Goal: Transaction & Acquisition: Obtain resource

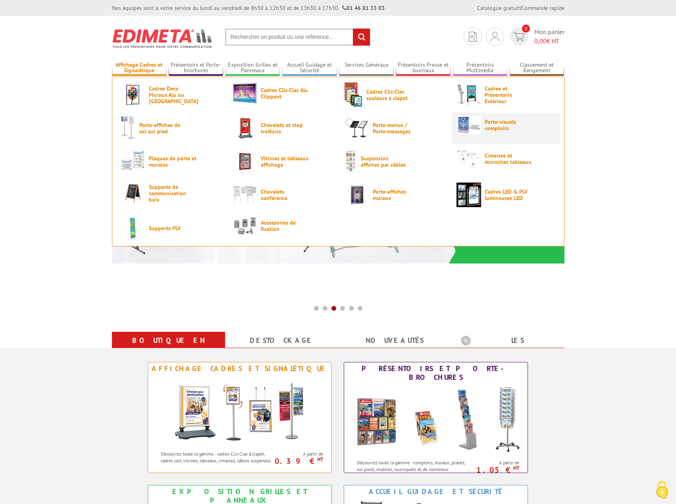
click at [497, 127] on span "Porte-visuels comptoirs" at bounding box center [509, 125] width 48 height 13
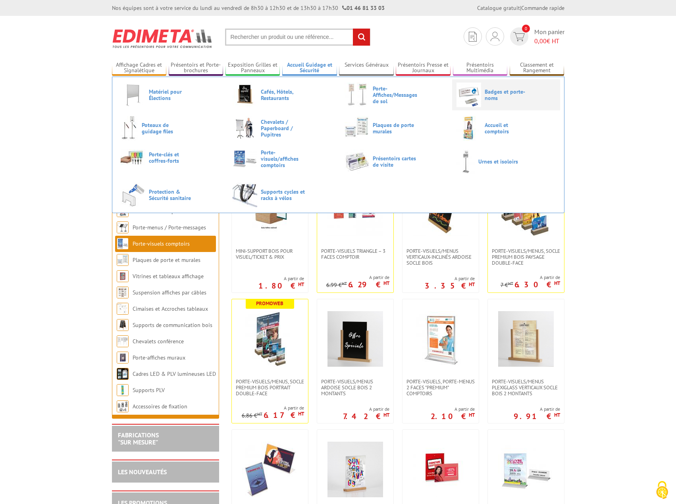
click at [483, 99] on link "Badges et porte-noms" at bounding box center [506, 95] width 99 height 25
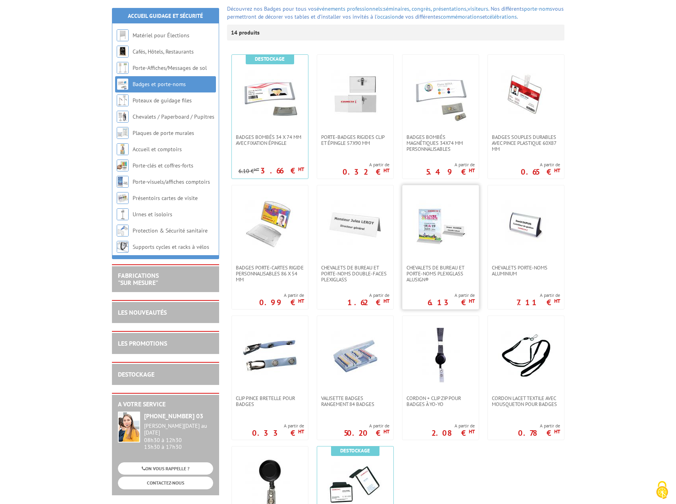
scroll to position [119, 0]
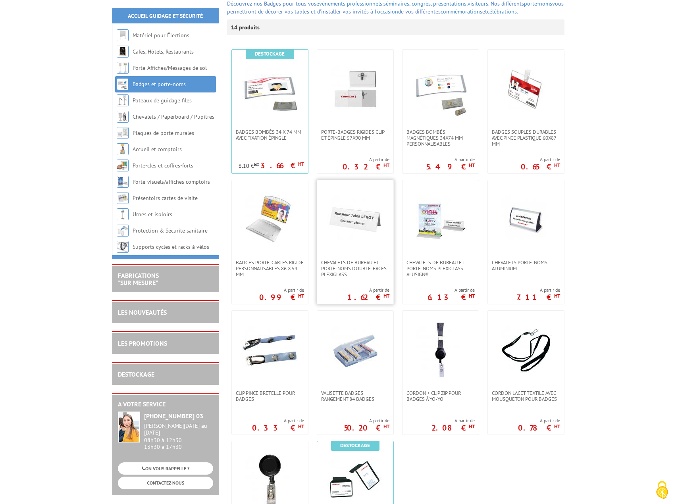
click at [372, 237] on img at bounding box center [356, 220] width 56 height 56
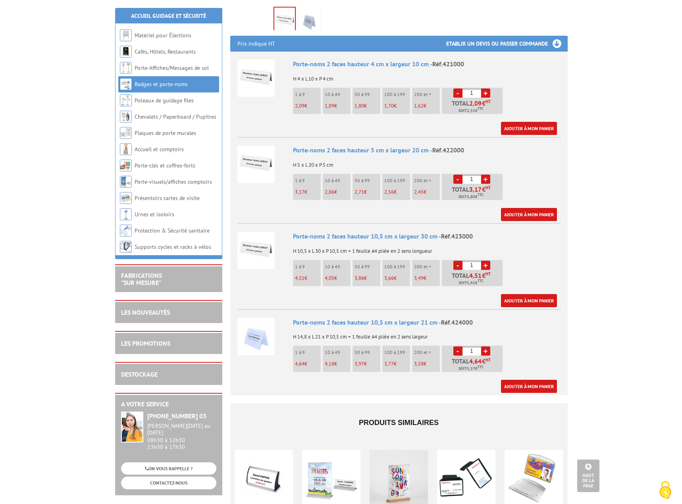
scroll to position [278, 0]
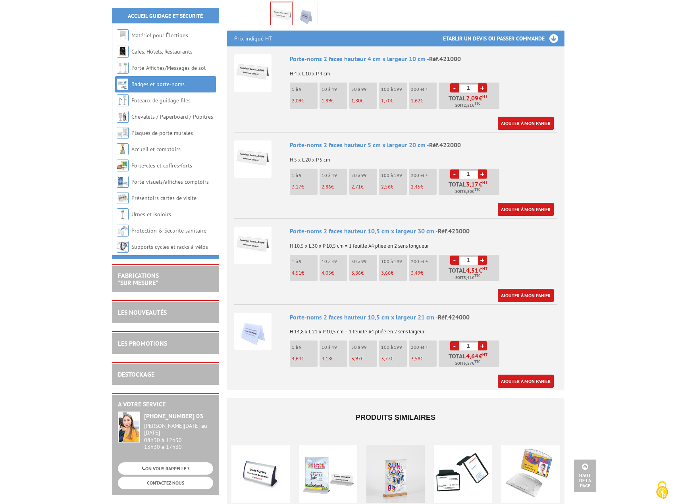
click at [458, 227] on span "Réf.423000" at bounding box center [454, 231] width 32 height 8
click at [471, 256] on input "1" at bounding box center [468, 260] width 19 height 9
drag, startPoint x: 471, startPoint y: 251, endPoint x: 436, endPoint y: 245, distance: 35.0
click at [437, 255] on ul "1 à 9 4,51 € 10 à 49 4,05 € 50 à 99 3,86 € 100 à 199 3,66 € 200 et + - 1" at bounding box center [396, 270] width 212 height 30
type input "45"
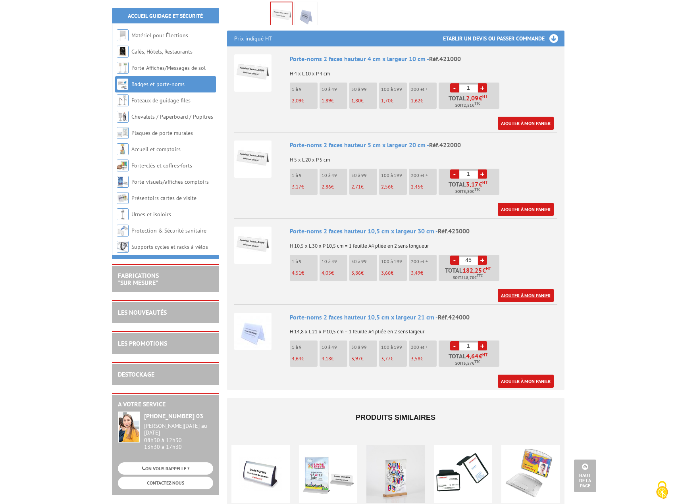
click at [534, 289] on link "Ajouter à mon panier" at bounding box center [526, 295] width 56 height 13
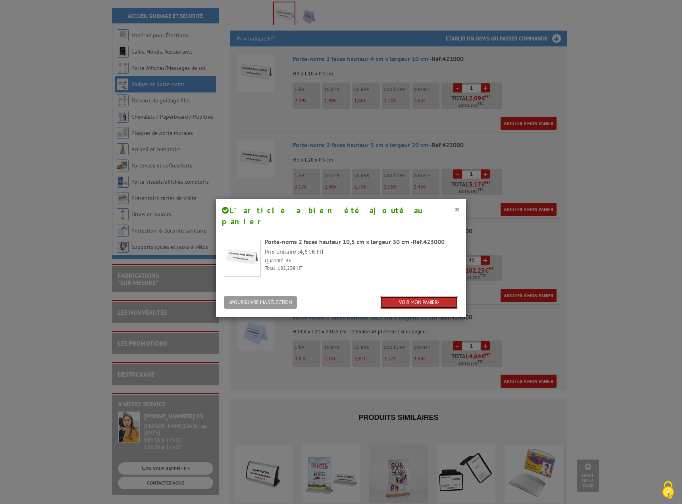
click at [420, 296] on link "VOIR MON PANIER" at bounding box center [419, 302] width 78 height 13
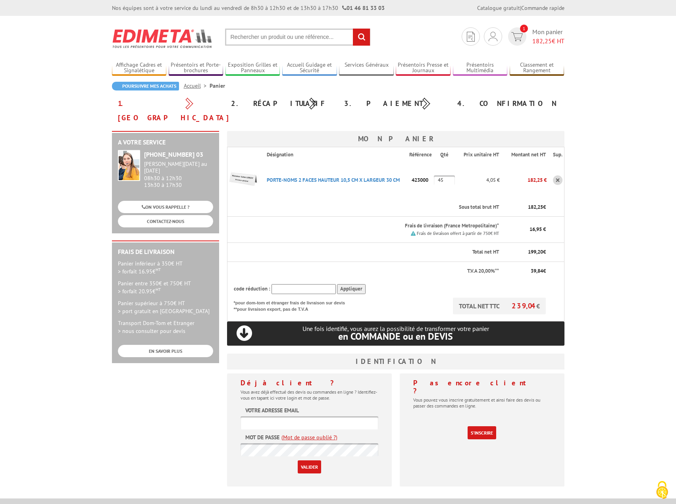
type input "[EMAIL_ADDRESS][DOMAIN_NAME]"
drag, startPoint x: 445, startPoint y: 165, endPoint x: 429, endPoint y: 160, distance: 17.5
click at [429, 162] on tr "PORTE-NOMS 2 FACES HAUTEUR 10,5 CM X LARGEUR 30 CM Code promo non activable pou…" at bounding box center [395, 180] width 337 height 36
click at [613, 159] on body "Nos équipes sont à votre service du lundi au vendredi de 8h30 à 12h30 et de 13h…" at bounding box center [338, 341] width 676 height 682
click at [604, 163] on body "Nos équipes sont à votre service du lundi au vendredi de 8h30 à 12h30 et de 13h…" at bounding box center [338, 341] width 676 height 682
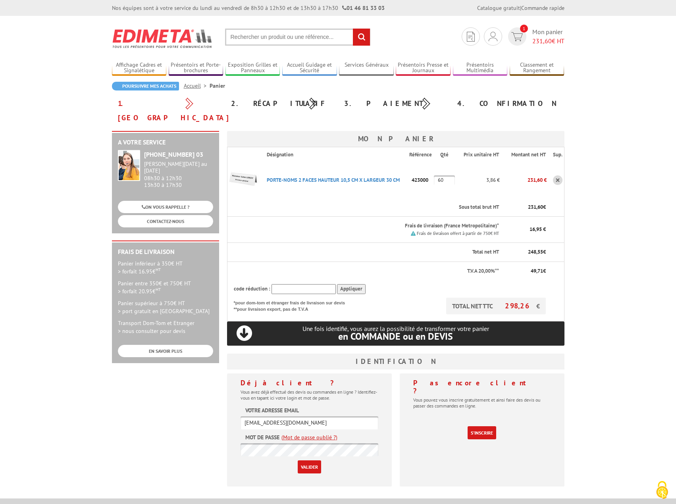
drag, startPoint x: 446, startPoint y: 167, endPoint x: 416, endPoint y: 170, distance: 29.9
click at [417, 170] on tr "PORTE-NOMS 2 FACES HAUTEUR 10,5 CM X LARGEUR 30 CM Code promo non activable pou…" at bounding box center [395, 180] width 337 height 36
click at [438, 198] on th "Sous total brut HT" at bounding box center [379, 207] width 239 height 19
click at [446, 175] on input "45" at bounding box center [444, 180] width 21 height 10
drag, startPoint x: 446, startPoint y: 165, endPoint x: 372, endPoint y: 171, distance: 74.1
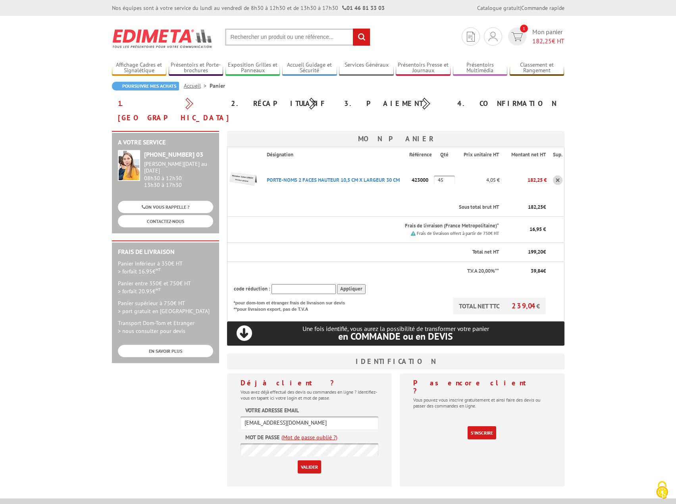
click at [372, 171] on tr "PORTE-NOMS 2 FACES HAUTEUR 10,5 CM X LARGEUR 30 CM Code promo non activable pou…" at bounding box center [395, 180] width 337 height 36
click at [449, 175] on input "60" at bounding box center [444, 180] width 21 height 10
drag, startPoint x: 449, startPoint y: 166, endPoint x: 366, endPoint y: 160, distance: 83.2
click at [375, 162] on tr "PORTE-NOMS 2 FACES HAUTEUR 10,5 CM X LARGEUR 30 CM Code promo non activable pou…" at bounding box center [395, 180] width 337 height 36
click at [631, 138] on body "Nos équipes sont à votre service du lundi au vendredi de 8h30 à 12h30 et de 13h…" at bounding box center [338, 341] width 676 height 682
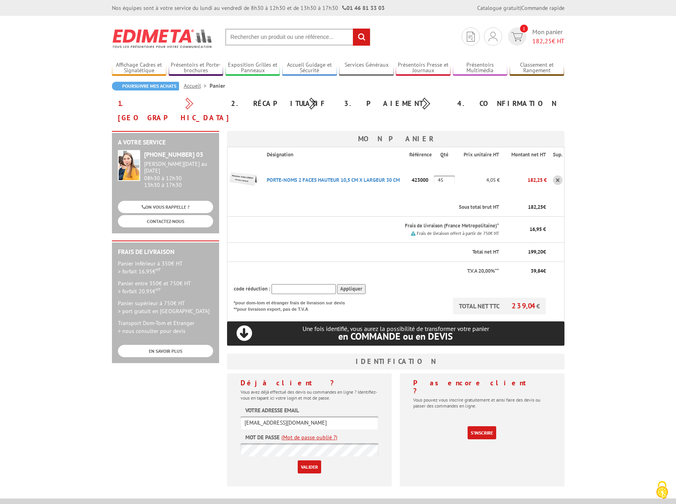
click at [448, 175] on input "45" at bounding box center [444, 180] width 21 height 10
drag, startPoint x: 449, startPoint y: 164, endPoint x: 399, endPoint y: 162, distance: 49.7
click at [400, 162] on tr "PORTE-NOMS 2 FACES HAUTEUR 10,5 CM X LARGEUR 30 CM Code promo non activable pou…" at bounding box center [395, 180] width 337 height 36
type input "5"
type input "45"
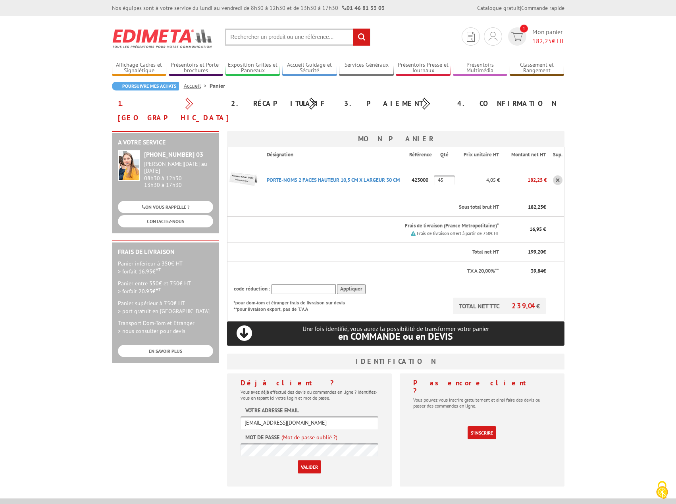
drag, startPoint x: 448, startPoint y: 164, endPoint x: 380, endPoint y: 174, distance: 69.4
click at [381, 174] on tr "PORTE-NOMS 2 FACES HAUTEUR 10,5 CM X LARGEUR 30 CM Code promo non activable pou…" at bounding box center [395, 180] width 337 height 36
click at [643, 169] on body "Nos équipes sont à votre service du lundi au vendredi de 8h30 à 12h30 et de 13h…" at bounding box center [338, 341] width 676 height 682
drag, startPoint x: 616, startPoint y: 172, endPoint x: 656, endPoint y: 220, distance: 62.3
click at [656, 220] on body "Nos équipes sont à votre service du lundi au vendredi de 8h30 à 12h30 et de 13h…" at bounding box center [338, 341] width 676 height 682
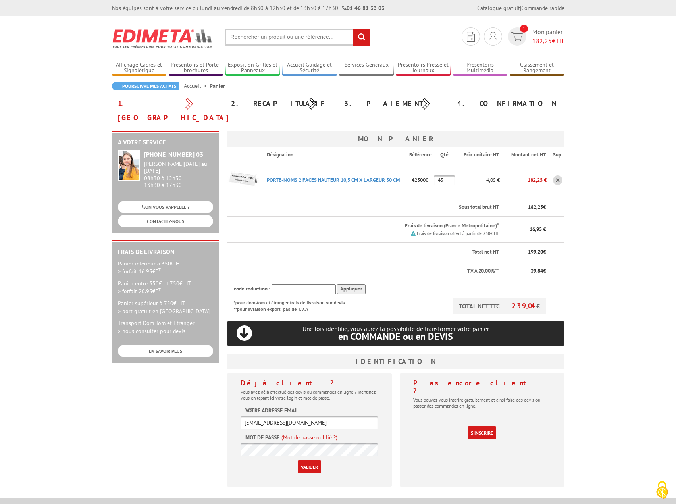
click at [310, 461] on input "Valider" at bounding box center [309, 467] width 23 height 13
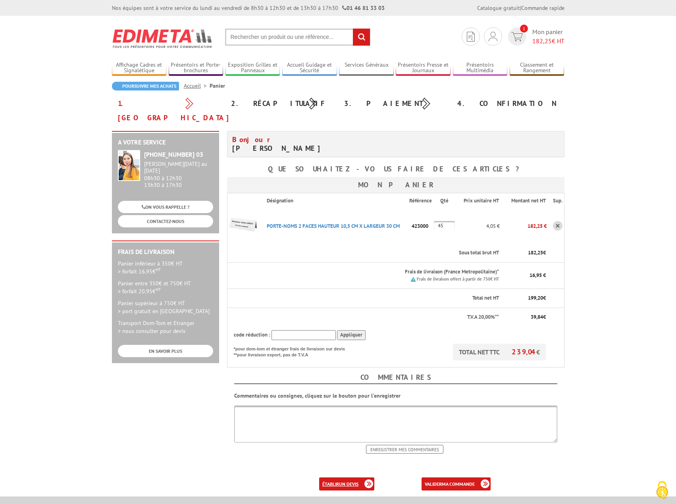
click at [336, 478] on link "établir un devis" at bounding box center [346, 484] width 55 height 13
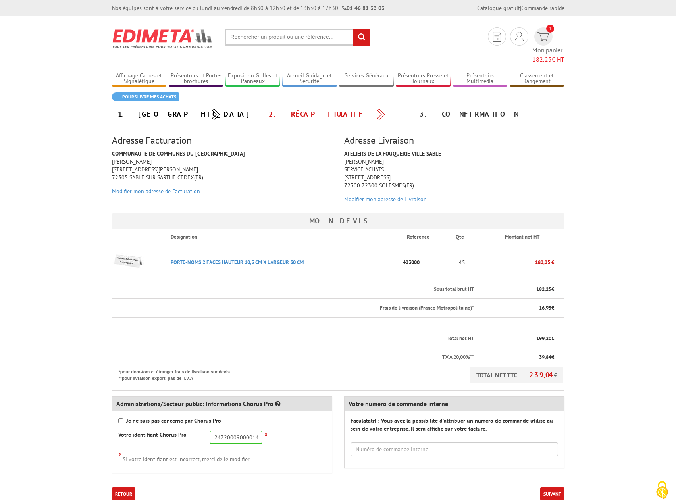
click at [127, 487] on link "Retour" at bounding box center [123, 493] width 23 height 13
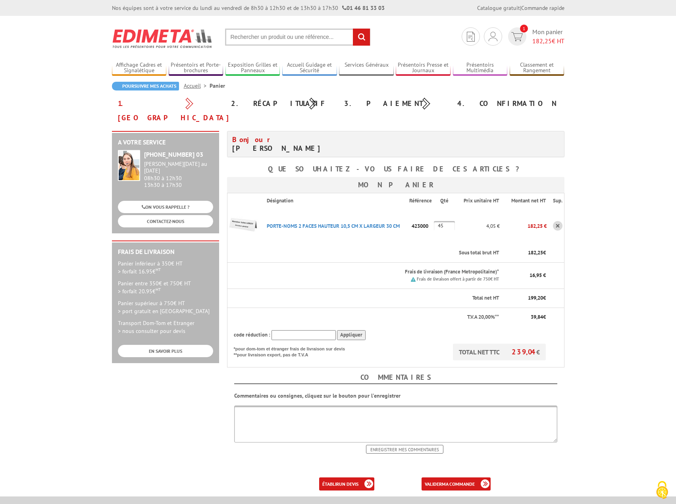
drag, startPoint x: 450, startPoint y: 212, endPoint x: 424, endPoint y: 204, distance: 27.3
click at [424, 208] on tr "PORTE-NOMS 2 FACES HAUTEUR 10,5 CM X LARGEUR 30 CM Code promo non activable pou…" at bounding box center [395, 226] width 337 height 36
type input "60"
click at [619, 220] on body "Nos équipes sont à votre service du [DATE] au [DATE] de 8h30 à 12h30 et de 13h3…" at bounding box center [338, 340] width 676 height 680
click at [393, 451] on div "Bonjour Mr. DE FIGUEIREDO Bruno Que souhaitez-vous faire de ces articles ? Mon …" at bounding box center [395, 311] width 345 height 360
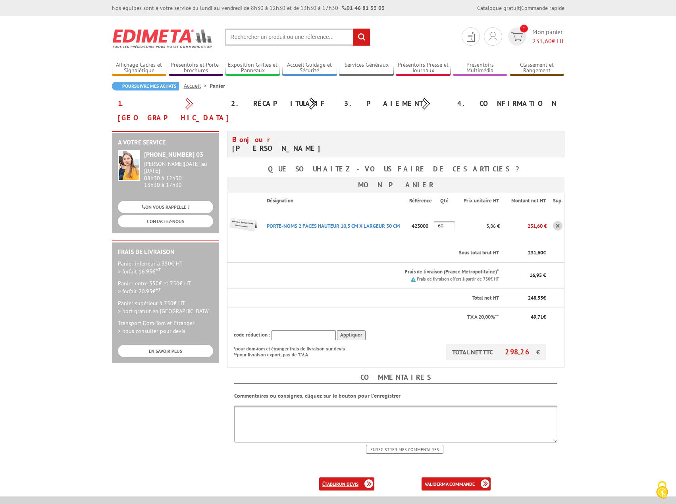
click at [341, 481] on b "un devis" at bounding box center [348, 484] width 19 height 6
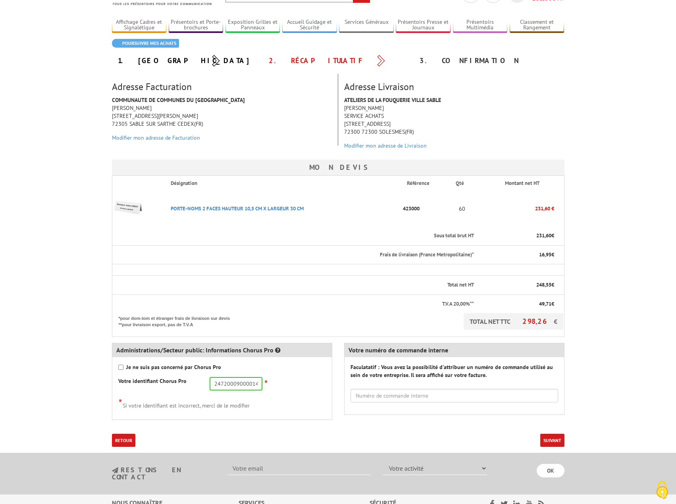
scroll to position [119, 0]
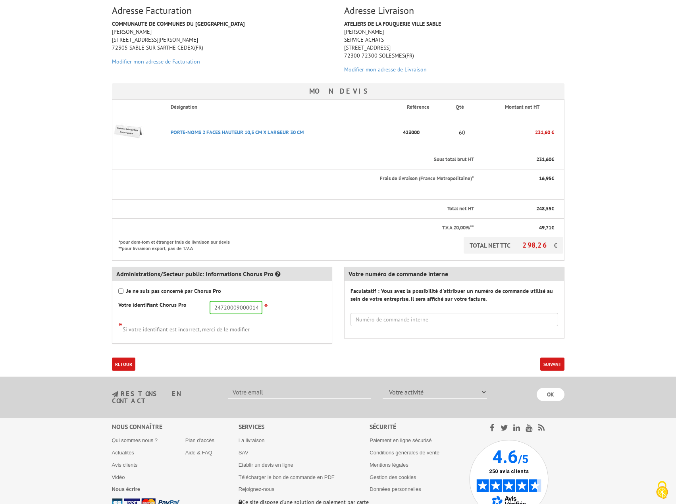
click at [548, 361] on button "Suivant" at bounding box center [552, 364] width 24 height 13
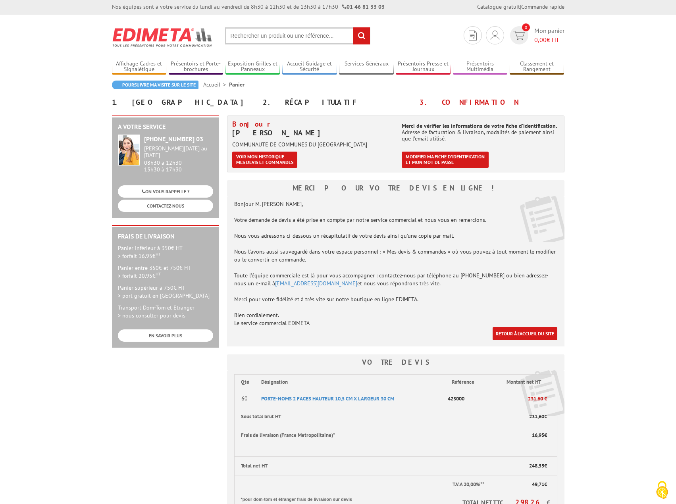
scroll to position [1, 0]
click at [282, 161] on link "Voir mon historique mes devis et commandes" at bounding box center [264, 160] width 65 height 16
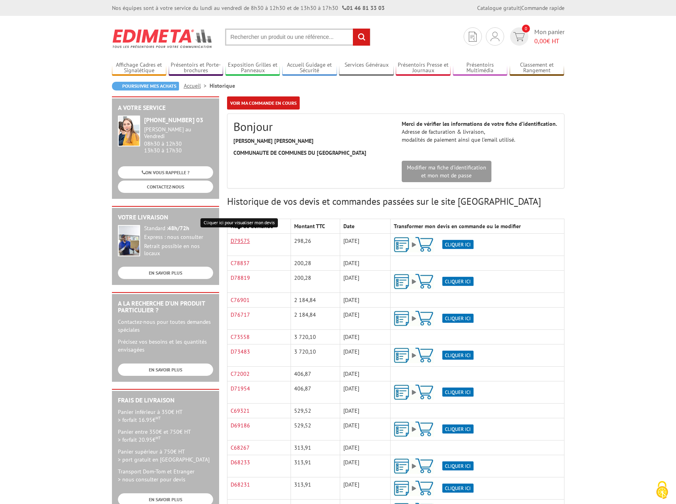
click at [237, 241] on link "D79575" at bounding box center [240, 240] width 19 height 7
click at [289, 40] on input "text" at bounding box center [297, 37] width 145 height 17
paste input "423000"
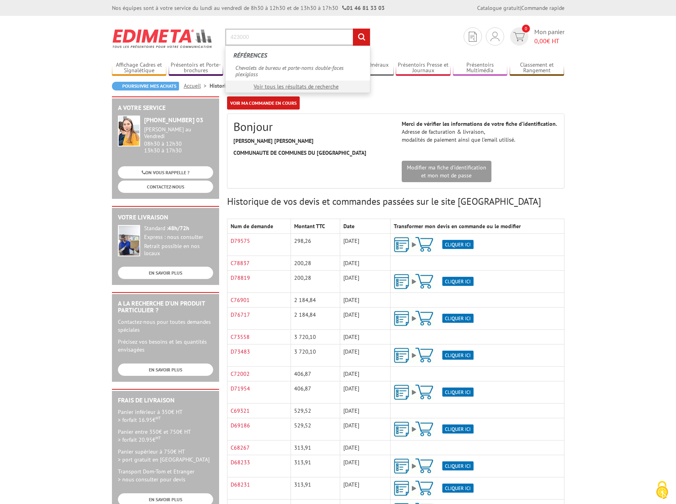
type input "423000"
click at [353, 29] on input "rechercher" at bounding box center [361, 37] width 17 height 17
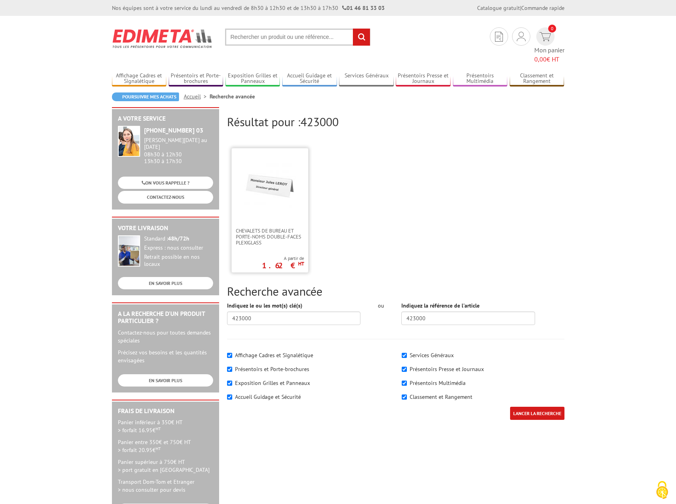
click at [291, 191] on img at bounding box center [270, 186] width 52 height 52
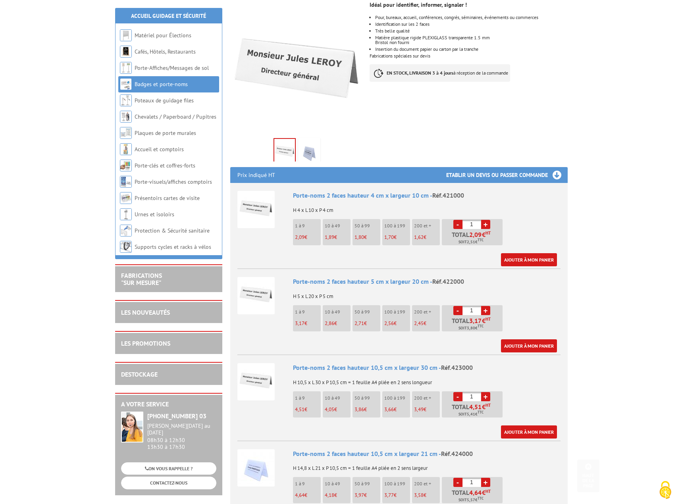
scroll to position [198, 0]
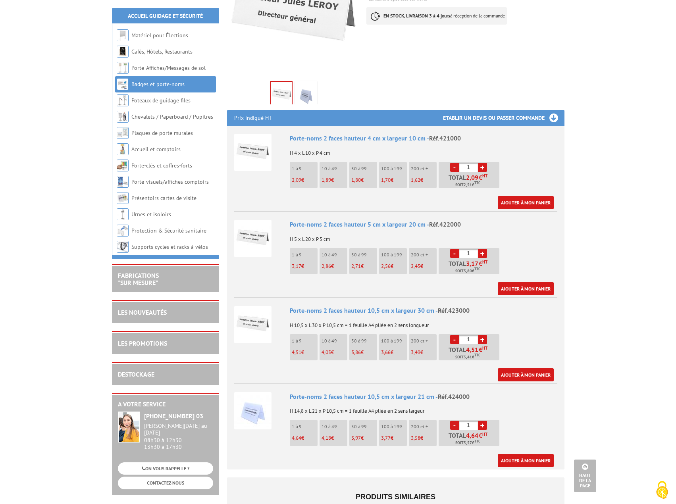
click at [473, 335] on input "1" at bounding box center [468, 339] width 19 height 9
click at [462, 335] on input "1" at bounding box center [468, 339] width 19 height 9
type input "45"
drag, startPoint x: 565, startPoint y: 335, endPoint x: 545, endPoint y: 370, distance: 40.0
click at [555, 355] on div "Prix indiqué HT Etablir un devis ou passer commande Porte-noms 2 faces hauteur …" at bounding box center [395, 290] width 349 height 360
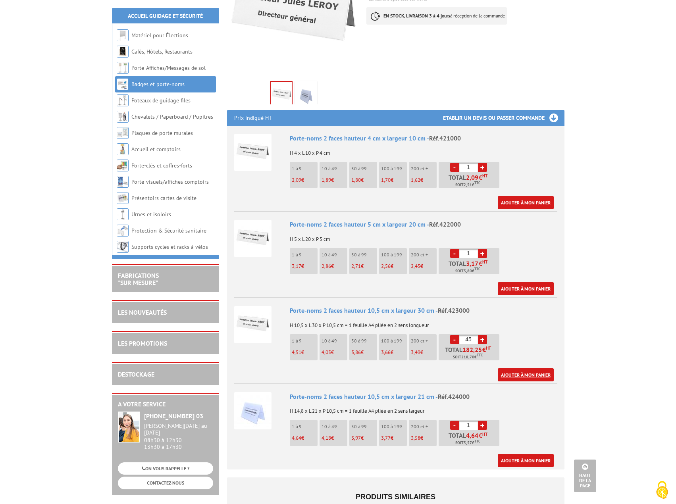
click at [544, 370] on link "Ajouter à mon panier" at bounding box center [526, 374] width 56 height 13
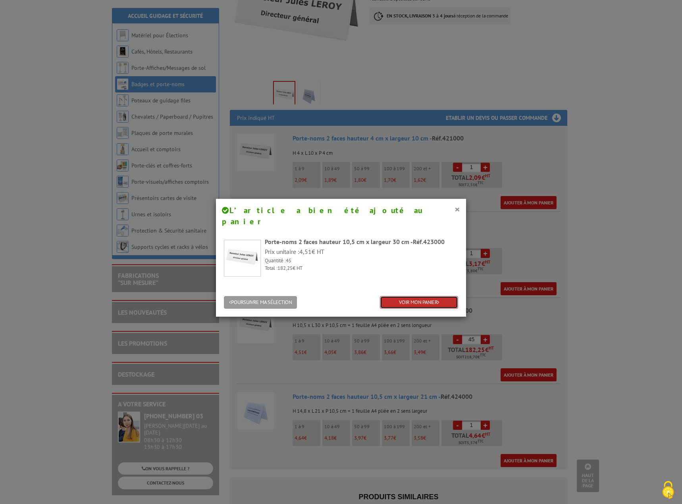
click at [428, 296] on link "VOIR MON PANIER" at bounding box center [419, 302] width 78 height 13
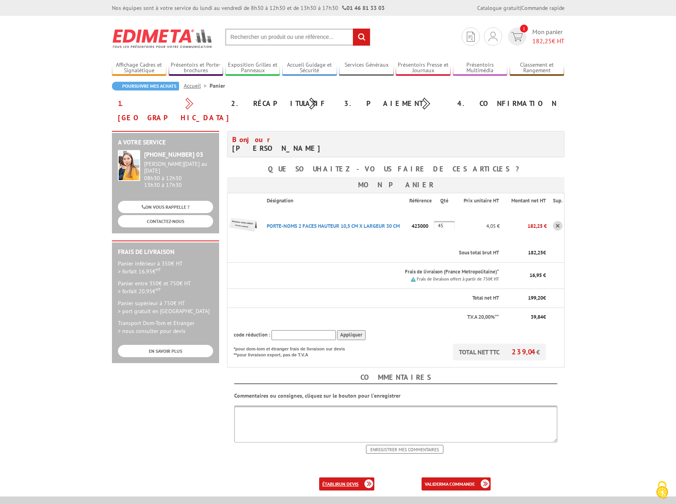
click at [339, 478] on link "établir un devis" at bounding box center [346, 484] width 55 height 13
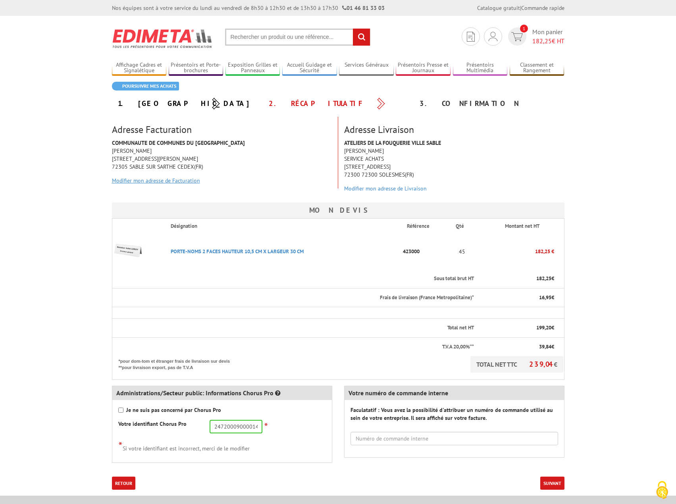
click at [156, 183] on link "Modifier mon adresse de Facturation" at bounding box center [156, 180] width 88 height 7
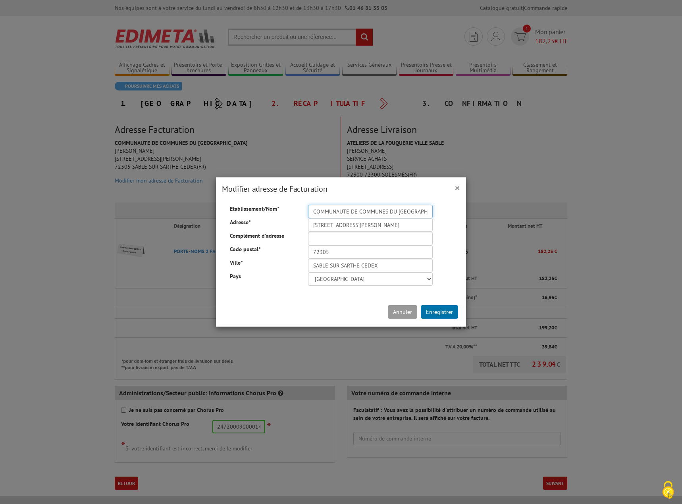
drag, startPoint x: 425, startPoint y: 206, endPoint x: 430, endPoint y: 214, distance: 8.7
click at [425, 206] on input "COMMUNAUTE DE COMMUNES DU [GEOGRAPHIC_DATA]" at bounding box center [370, 211] width 125 height 13
drag, startPoint x: 424, startPoint y: 211, endPoint x: 219, endPoint y: 216, distance: 204.5
click at [219, 216] on div "Etablissement/Nom * COMMUNAUTE DE COMMUNES DU PAYS SABOLIEN Adresse * 5 Place R…" at bounding box center [341, 245] width 246 height 81
type input "VILLE DE SABLE SUR [GEOGRAPHIC_DATA]"
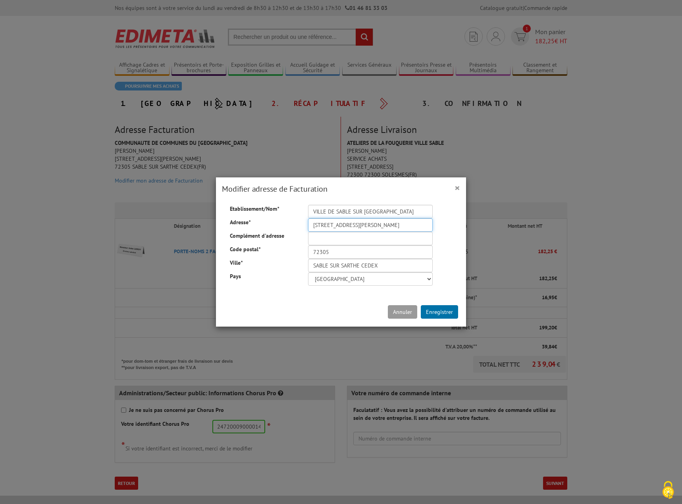
click at [401, 225] on input "5 Place Raphaël Elizé" at bounding box center [370, 224] width 125 height 13
drag, startPoint x: 326, startPoint y: 236, endPoint x: 323, endPoint y: 254, distance: 17.7
click at [326, 236] on input "Complément d'adresse" at bounding box center [370, 238] width 125 height 13
click at [264, 302] on div "Annuler Enregistrer" at bounding box center [341, 312] width 250 height 29
click at [445, 313] on button "Enregistrer" at bounding box center [439, 311] width 37 height 13
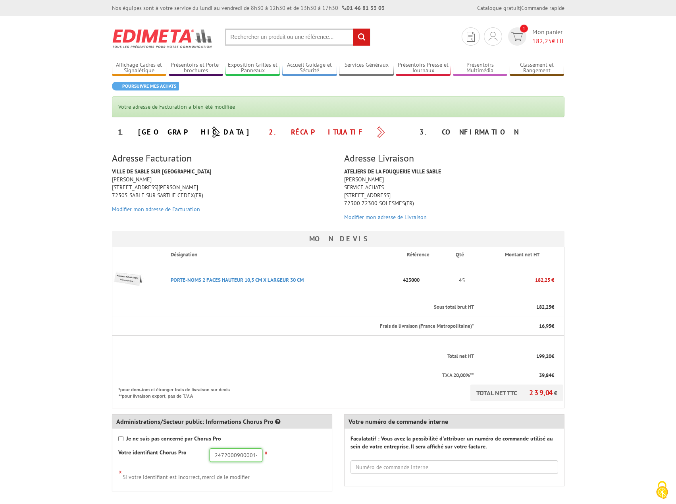
click at [252, 455] on input "24720009000014" at bounding box center [236, 455] width 53 height 13
drag, startPoint x: 258, startPoint y: 455, endPoint x: 137, endPoint y: 447, distance: 121.3
click at [138, 447] on div "Je ne suis pas concerné par Chorus Pro Votre identifiant Chorus Pro 24720009000…" at bounding box center [222, 460] width 220 height 62
type input "21720264700012"
click at [310, 447] on div "Je ne suis pas concerné par Chorus Pro Votre identifiant Chorus Pro 21720264700…" at bounding box center [222, 460] width 220 height 62
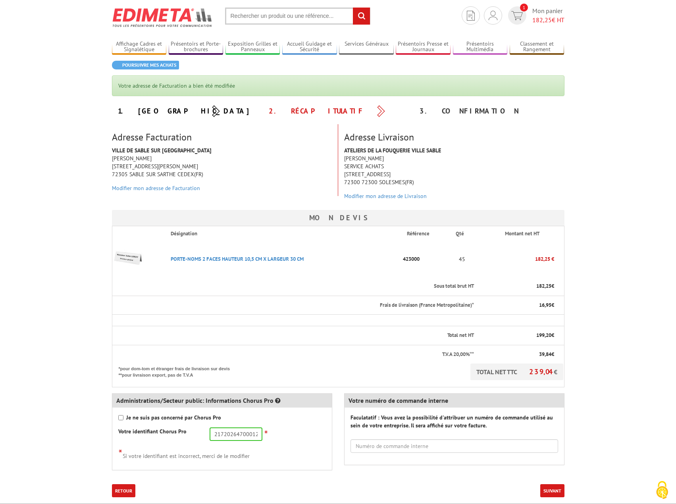
scroll to position [40, 0]
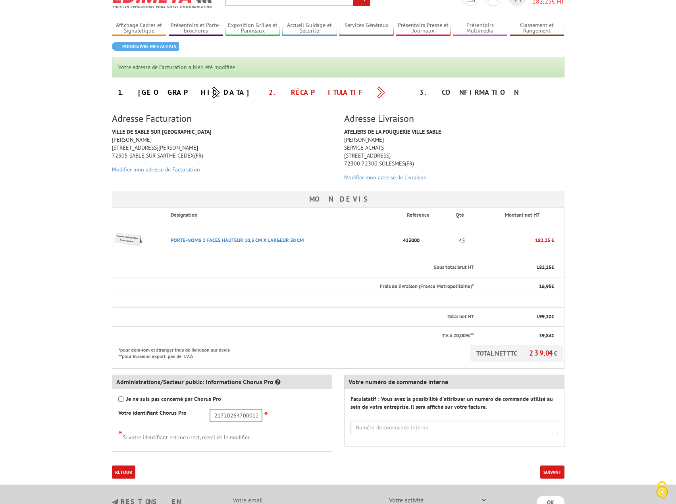
click at [575, 149] on body "Nos équipes sont à votre service du [DATE] au [DATE] de 8h30 à 12h30 et de 13h3…" at bounding box center [338, 313] width 676 height 707
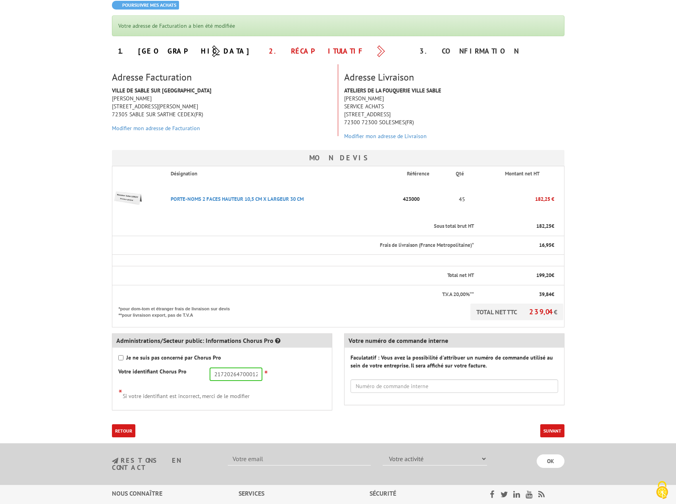
scroll to position [119, 0]
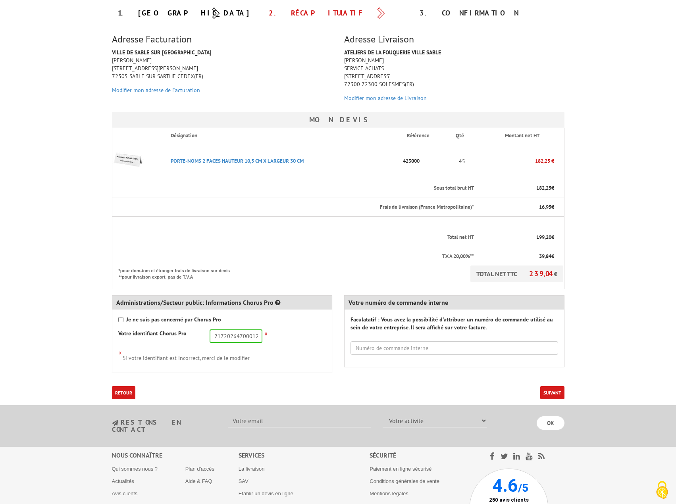
click at [559, 391] on button "Suivant" at bounding box center [552, 392] width 24 height 13
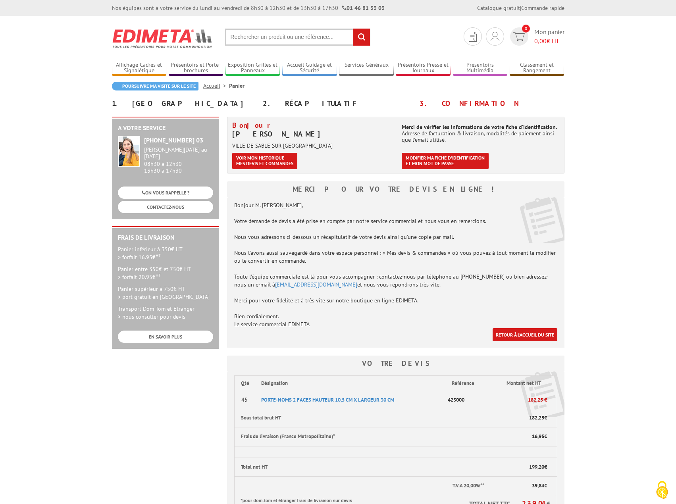
click at [675, 66] on body "Nos équipes sont à votre service du lundi au vendredi de 8h30 à 12h30 et de 13h…" at bounding box center [338, 374] width 676 height 749
click at [349, 402] on span "PORTE-NOMS 2 FACES HAUTEUR 10,5 CM X LARGEUR 30 CM" at bounding box center [327, 400] width 133 height 7
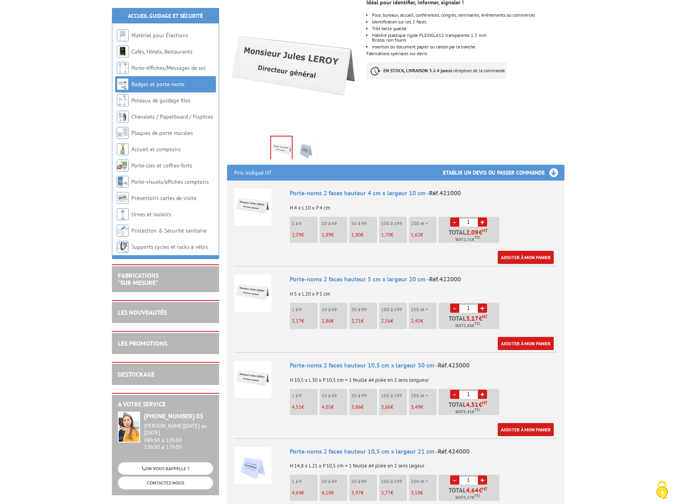
scroll to position [159, 0]
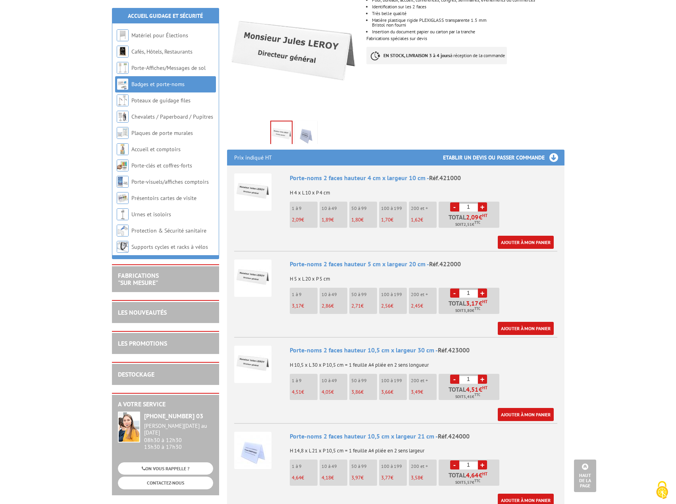
click at [636, 200] on body "Nos équipes sont à votre service du lundi au vendredi de 8h30 à 12h30 et de 13h…" at bounding box center [338, 464] width 676 height 1247
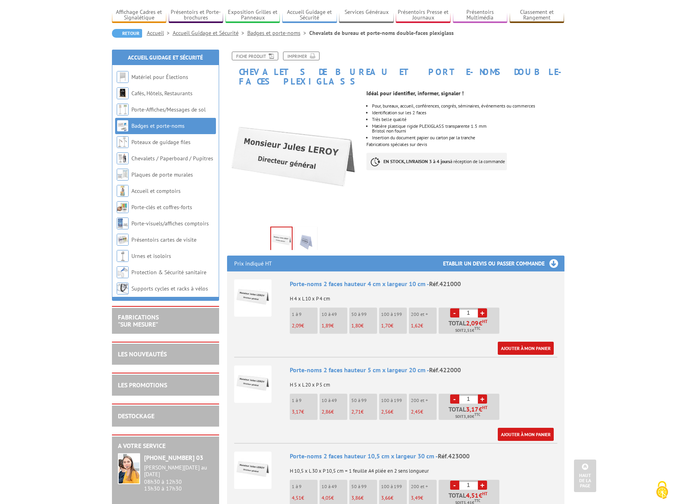
scroll to position [0, 0]
